Goal: Check status: Check status

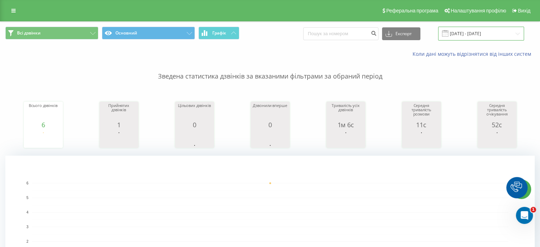
click at [470, 32] on input "[DATE] - [DATE]" at bounding box center [481, 34] width 86 height 14
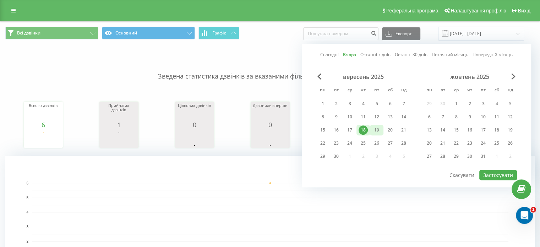
click at [376, 130] on div "19" at bounding box center [376, 129] width 9 height 9
click at [500, 175] on button "Застосувати" at bounding box center [498, 175] width 38 height 10
type input "[DATE] - [DATE]"
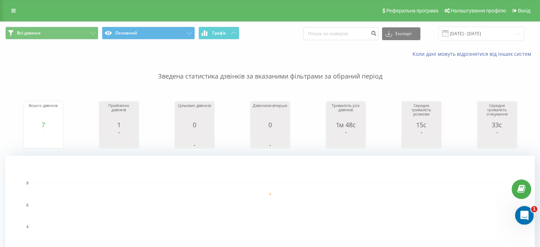
click at [524, 216] on icon "Відкрити програму для спілкування Intercom" at bounding box center [524, 214] width 12 height 12
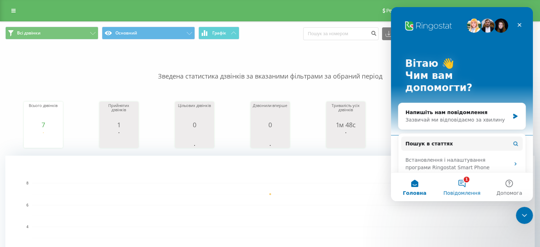
click at [462, 186] on button "1 Повідомлення" at bounding box center [461, 187] width 47 height 28
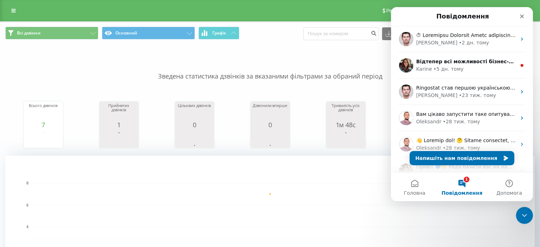
click at [304, 197] on rect "A chart." at bounding box center [270, 227] width 477 height 88
click at [523, 17] on icon "Закрити" at bounding box center [522, 16] width 6 height 6
